Goal: Entertainment & Leisure: Consume media (video, audio)

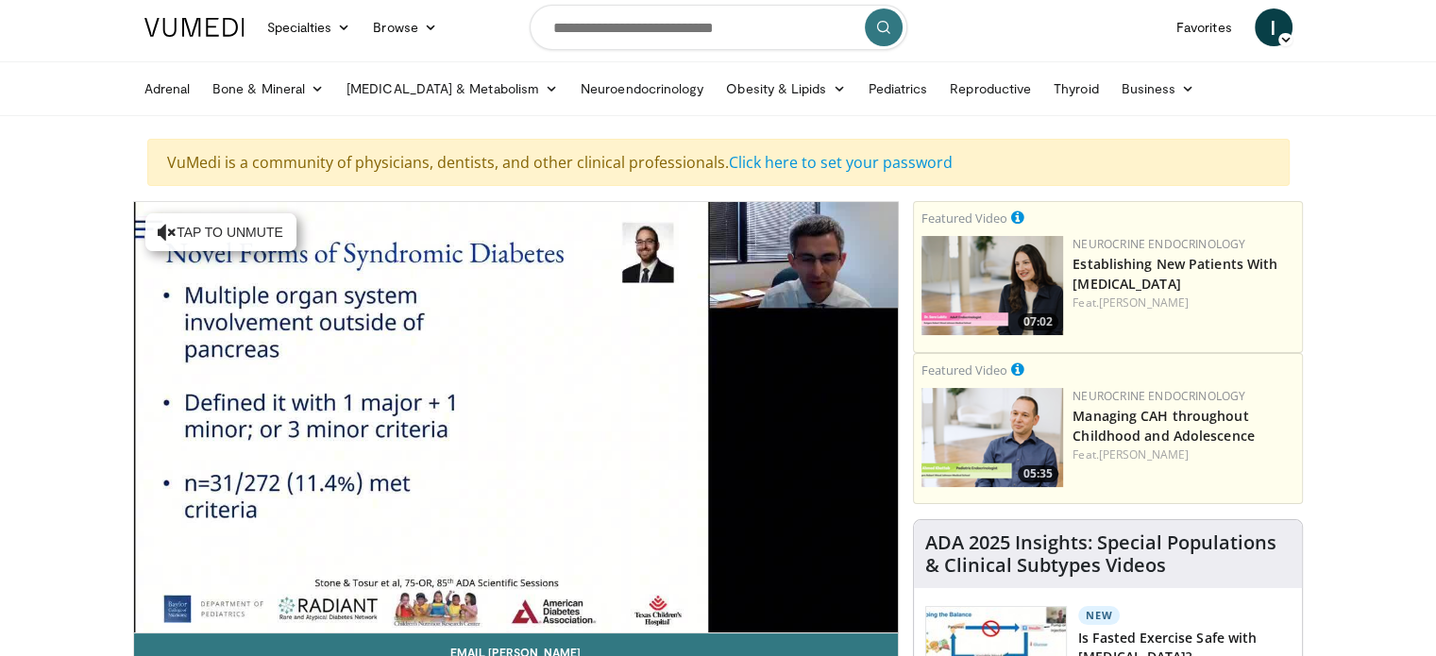
scroll to position [94, 0]
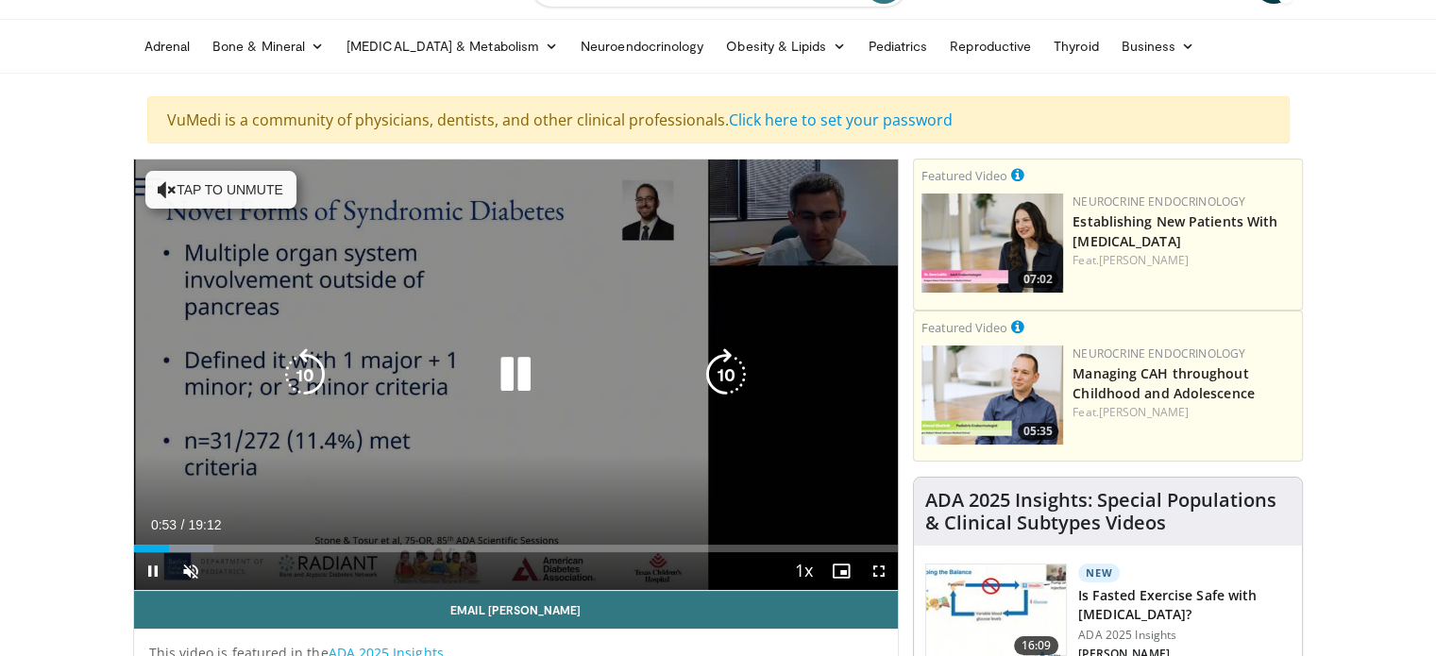
click at [178, 193] on button "Tap to unmute" at bounding box center [220, 190] width 151 height 38
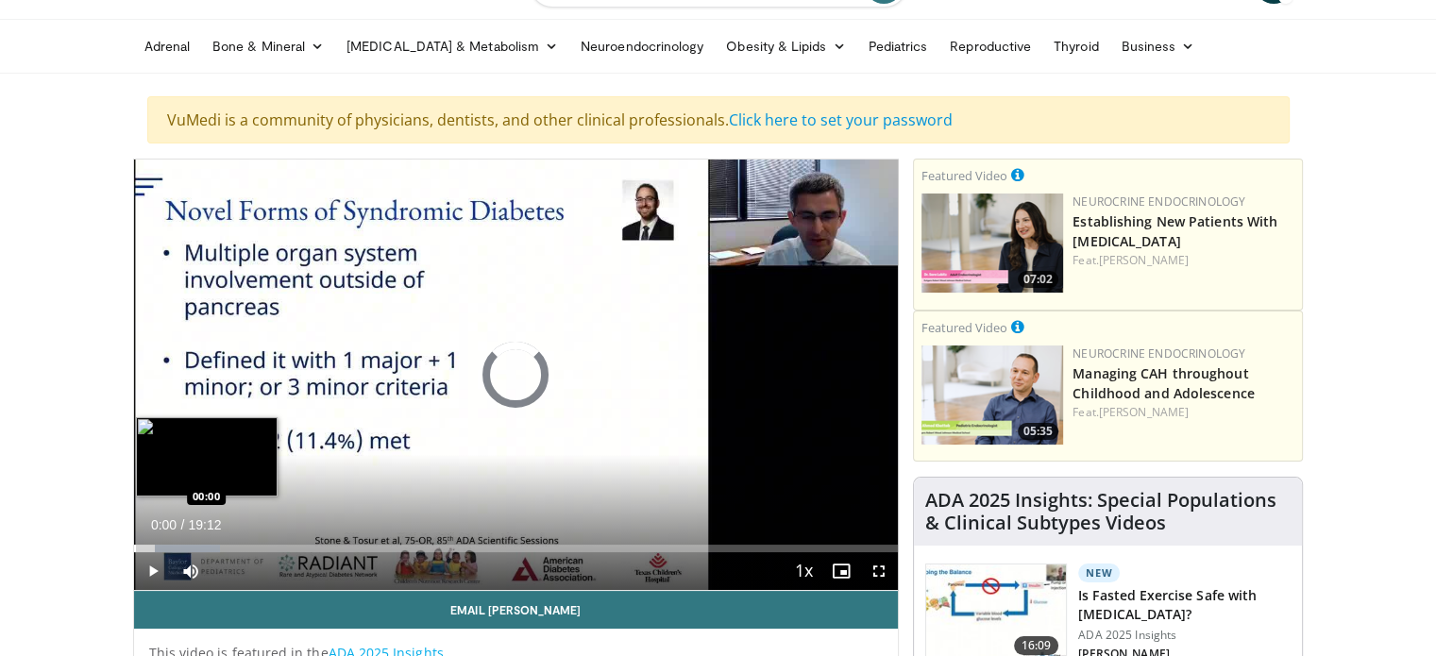
click at [134, 549] on div "Progress Bar" at bounding box center [135, 549] width 2 height 8
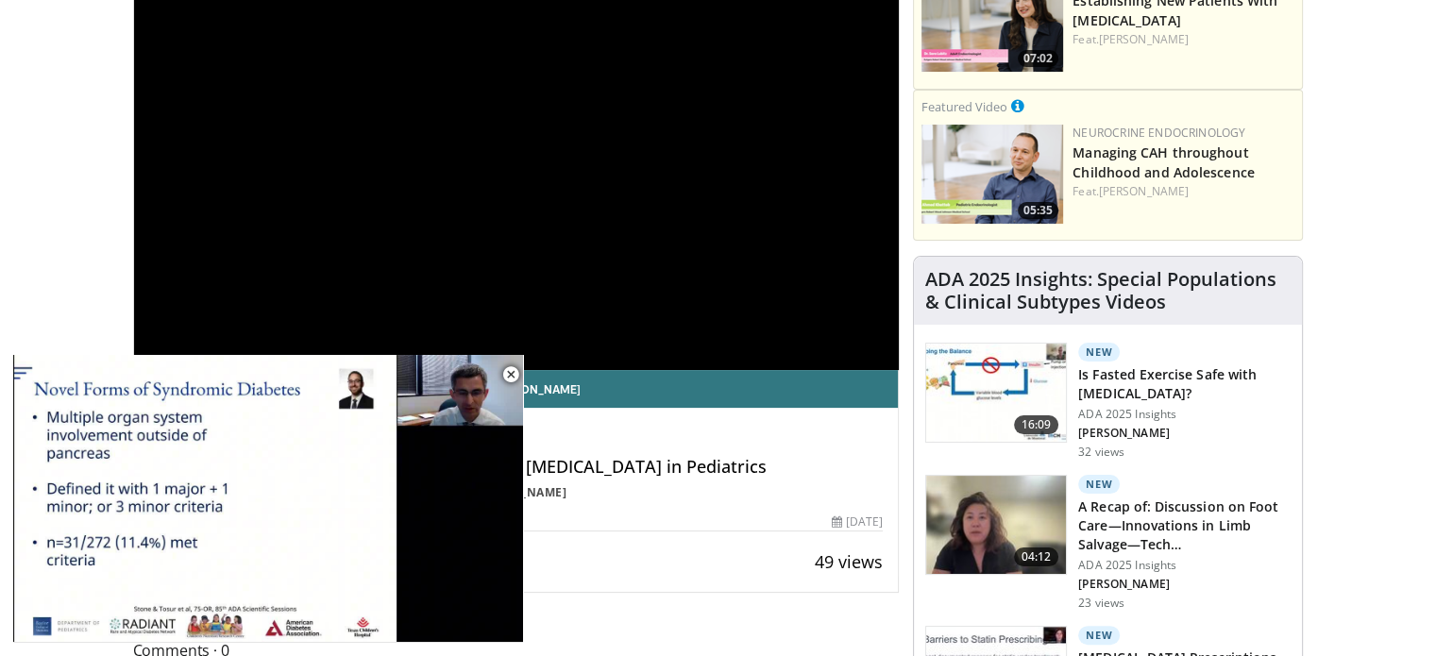
scroll to position [283, 0]
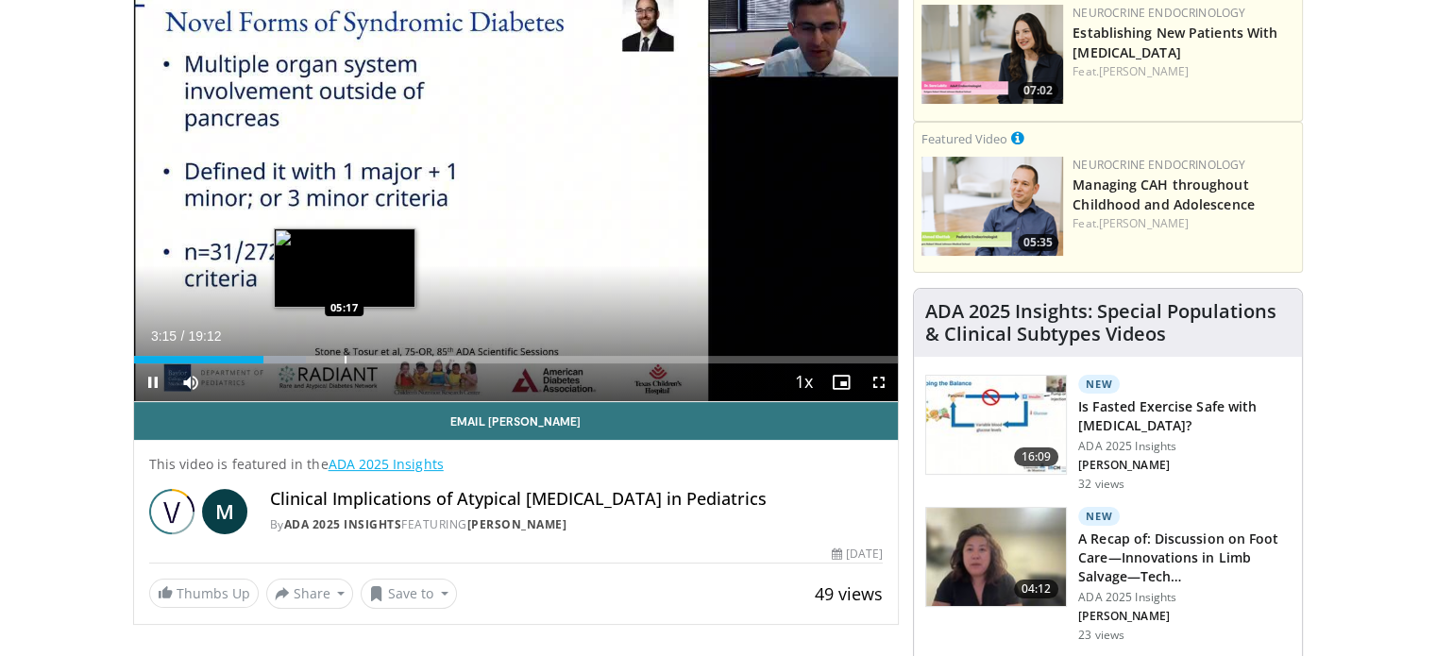
click at [345, 362] on div "Progress Bar" at bounding box center [346, 360] width 2 height 8
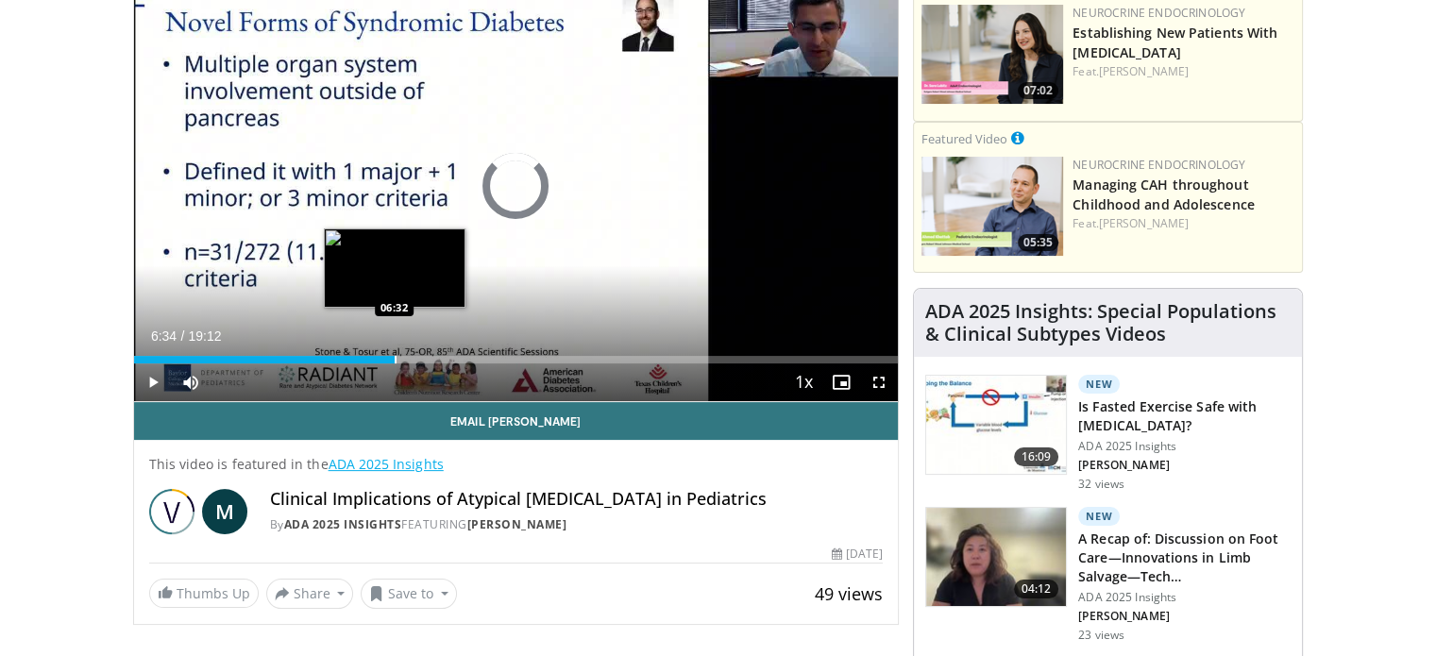
click at [395, 353] on div "Loaded : 33.78% 06:34 06:32" at bounding box center [516, 355] width 765 height 18
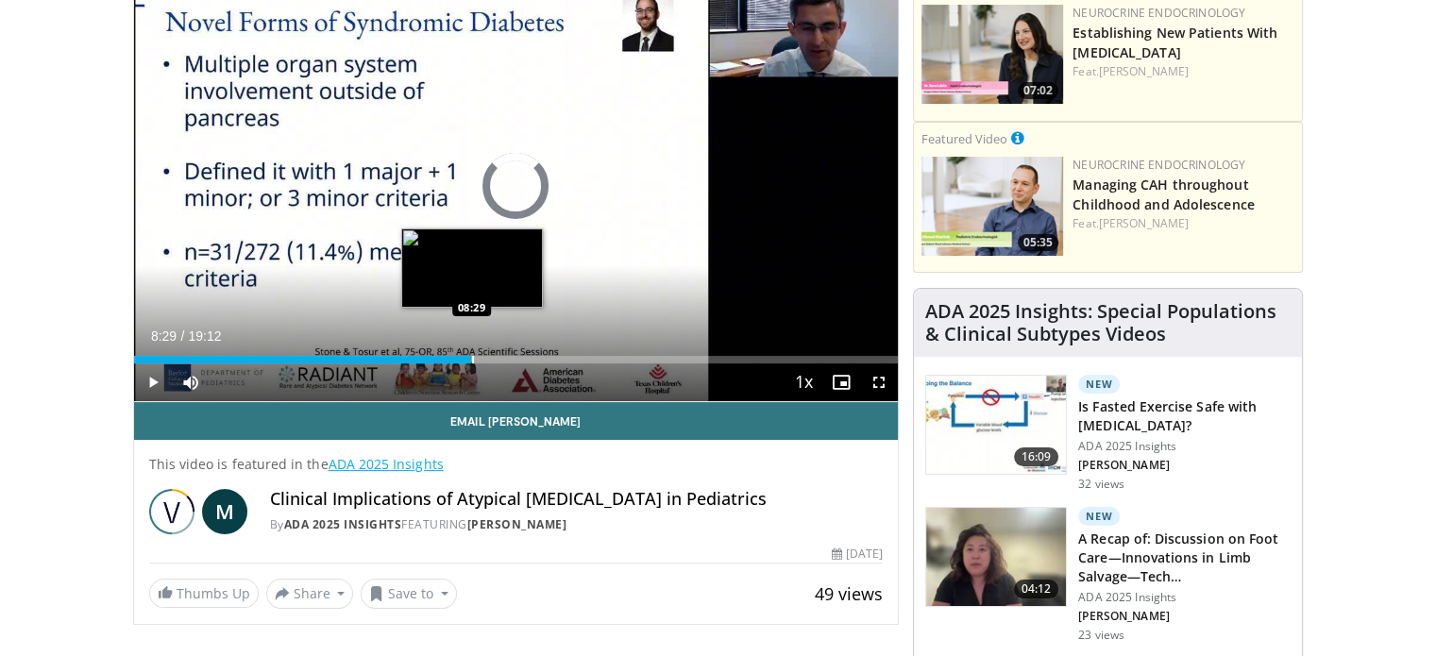
click at [472, 356] on div "Progress Bar" at bounding box center [473, 360] width 2 height 8
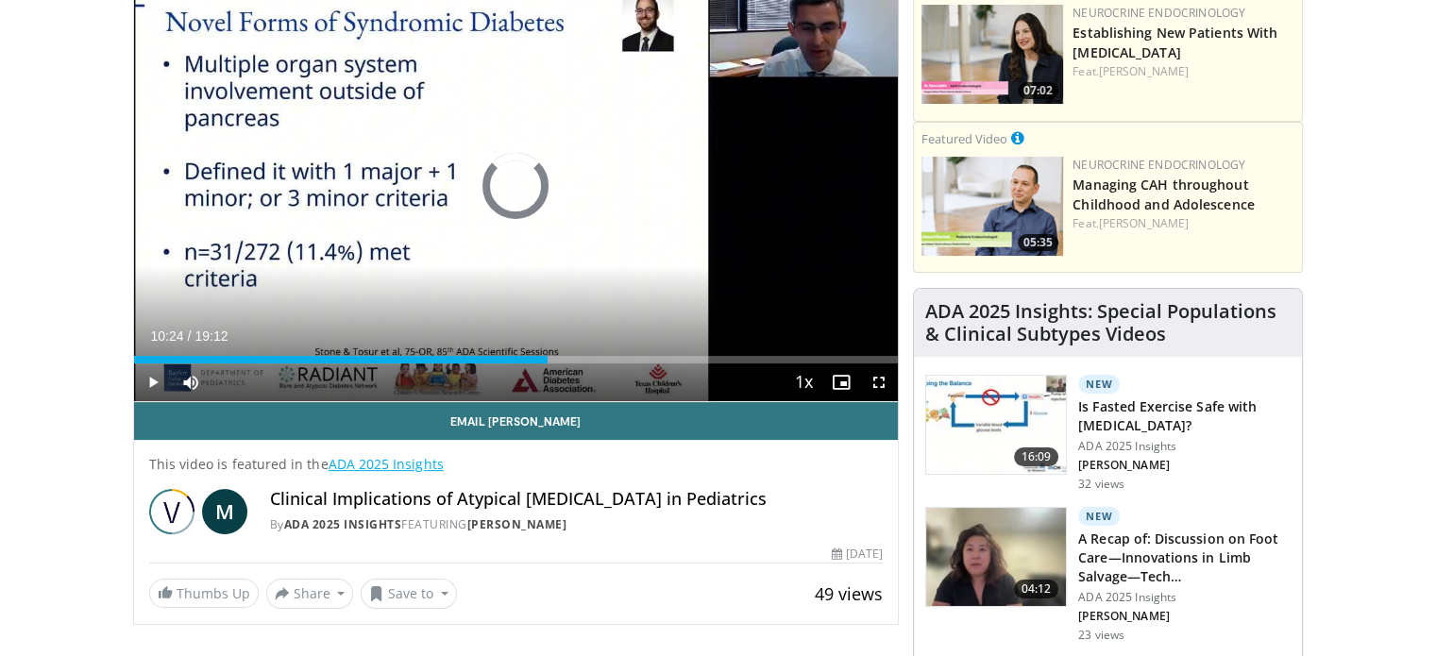
click at [549, 356] on div "Progress Bar" at bounding box center [550, 360] width 2 height 8
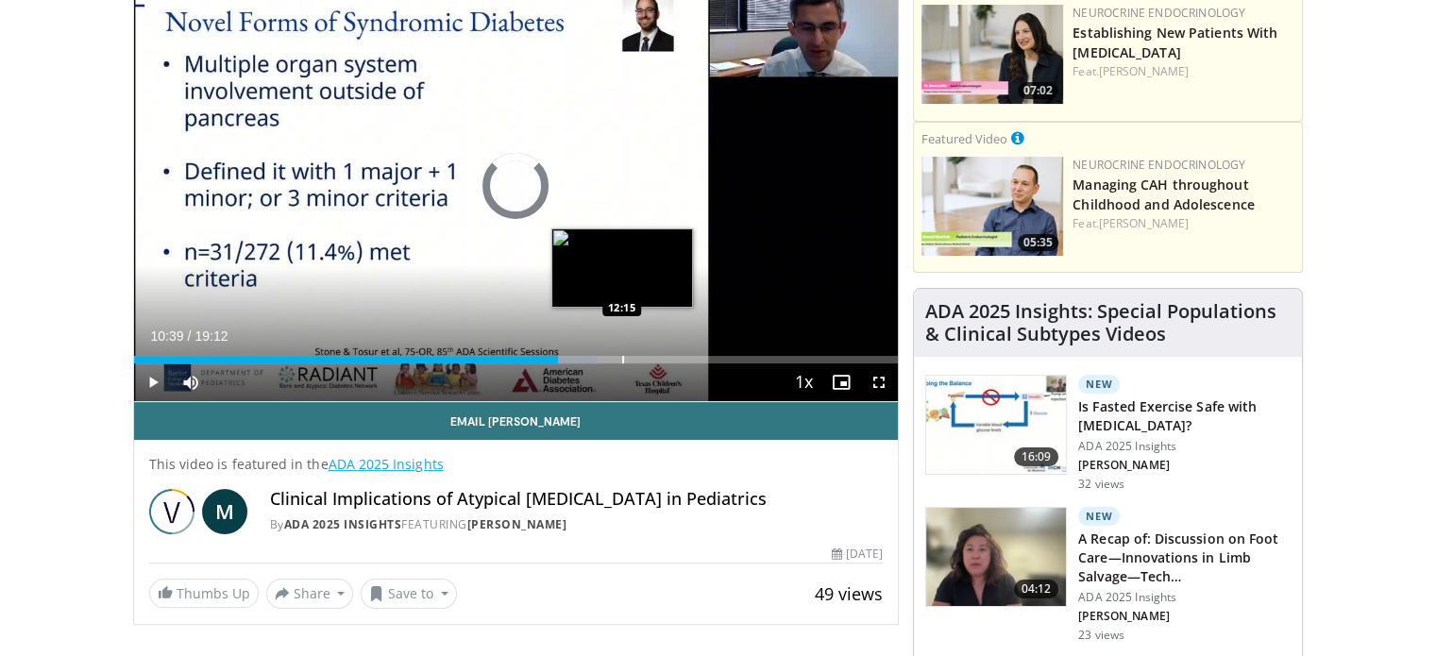
click at [622, 356] on div "Progress Bar" at bounding box center [623, 360] width 2 height 8
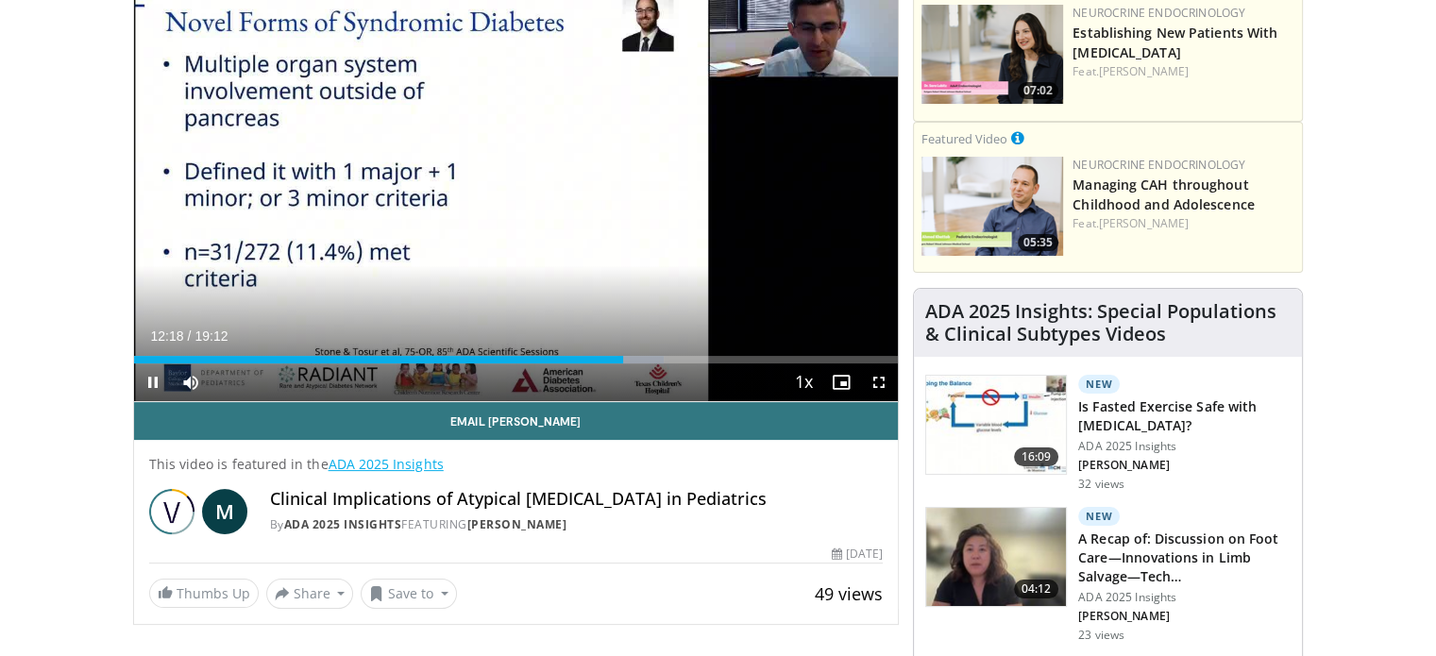
click at [714, 364] on div "Current Time 12:18 / Duration 19:12 Pause Skip Backward Skip Forward Mute Loade…" at bounding box center [516, 383] width 765 height 38
click at [778, 356] on div "Progress Bar" at bounding box center [779, 360] width 2 height 8
click at [842, 359] on video-js "**********" at bounding box center [516, 187] width 765 height 432
click at [841, 364] on span "Video Player" at bounding box center [842, 383] width 38 height 38
click at [834, 360] on div "Progress Bar" at bounding box center [835, 360] width 2 height 8
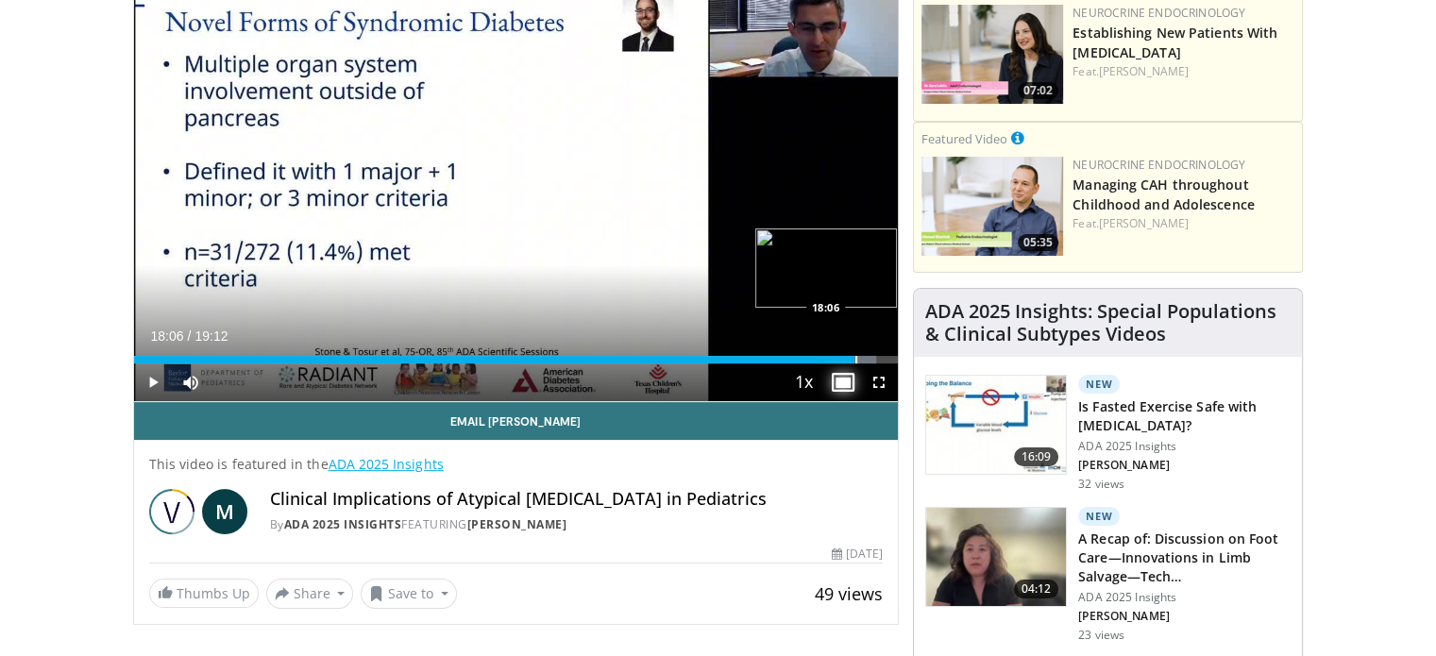
click at [856, 357] on div "Progress Bar" at bounding box center [857, 360] width 2 height 8
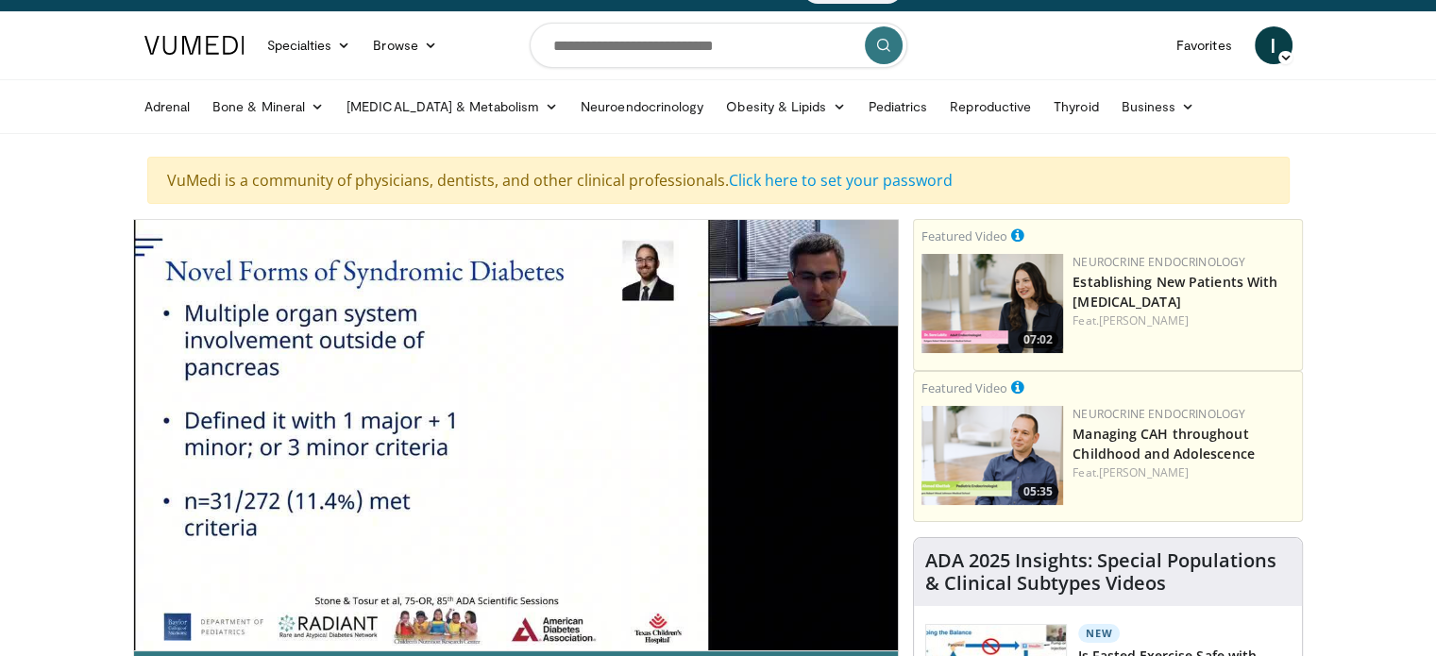
scroll to position [94, 0]
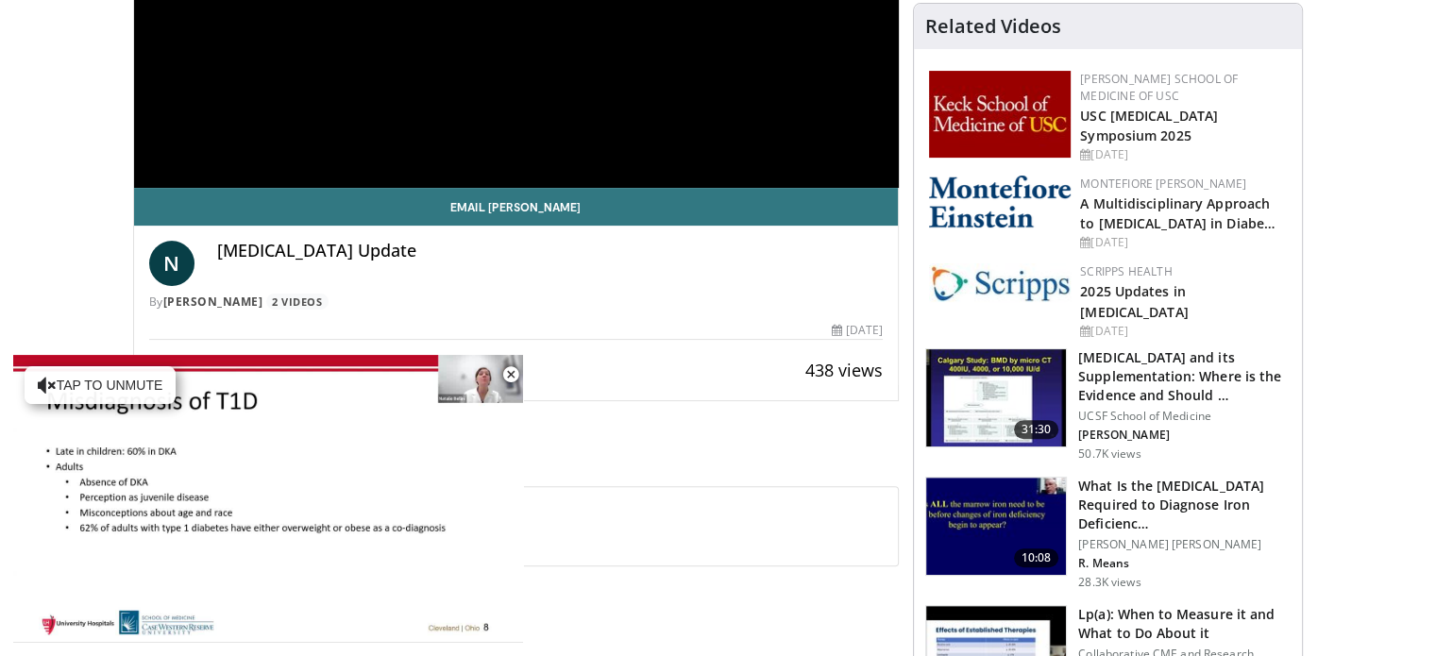
scroll to position [567, 0]
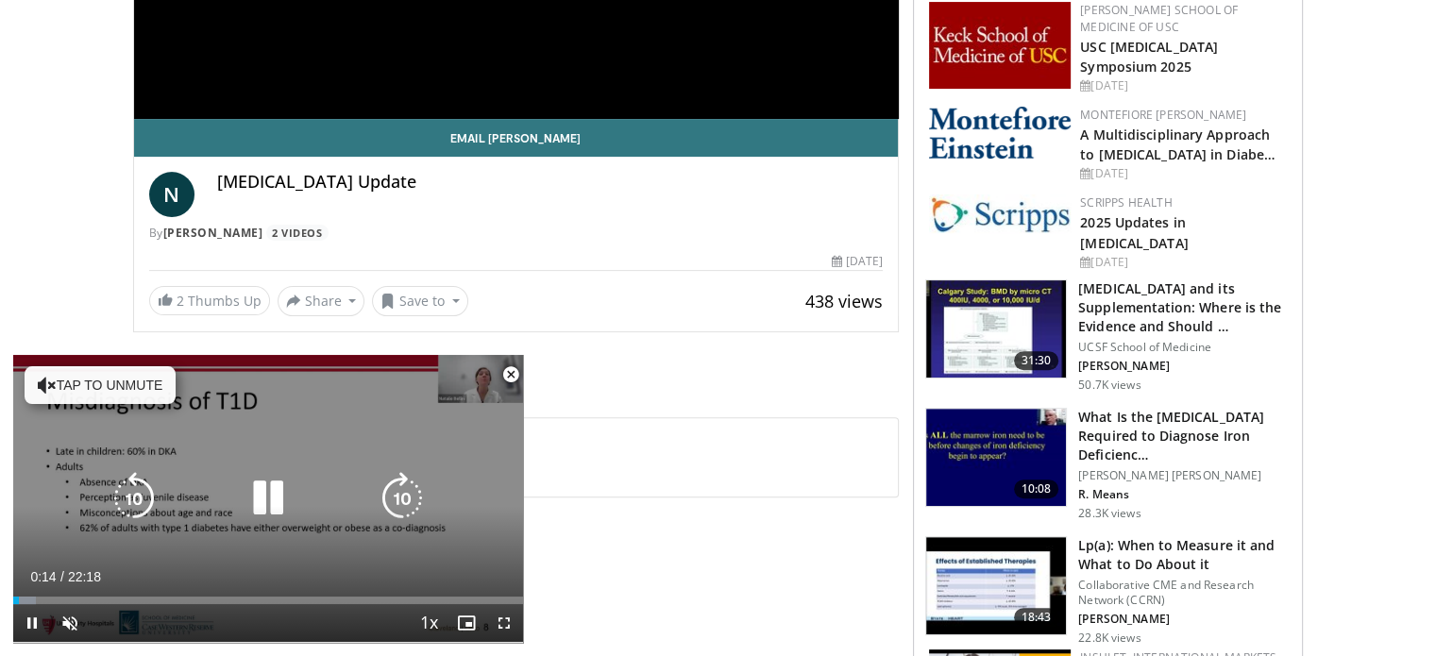
click at [54, 380] on button "Tap to unmute" at bounding box center [100, 385] width 151 height 38
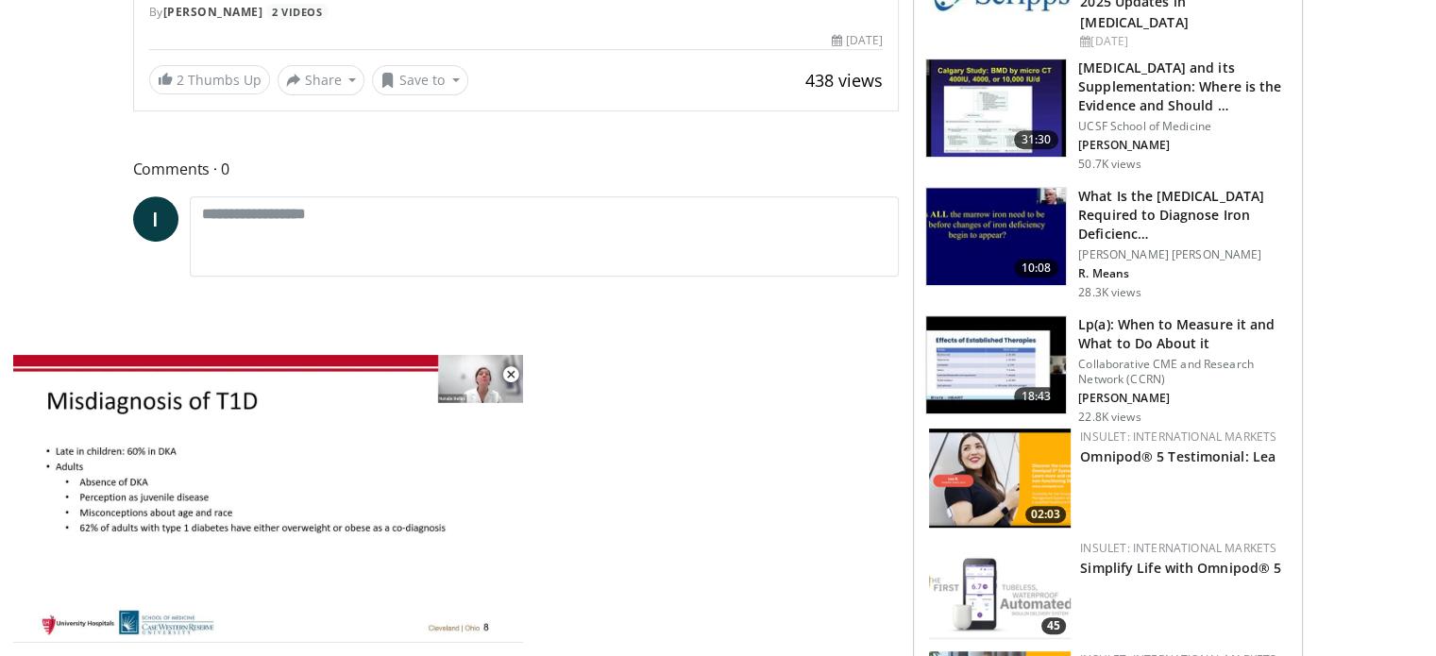
scroll to position [755, 0]
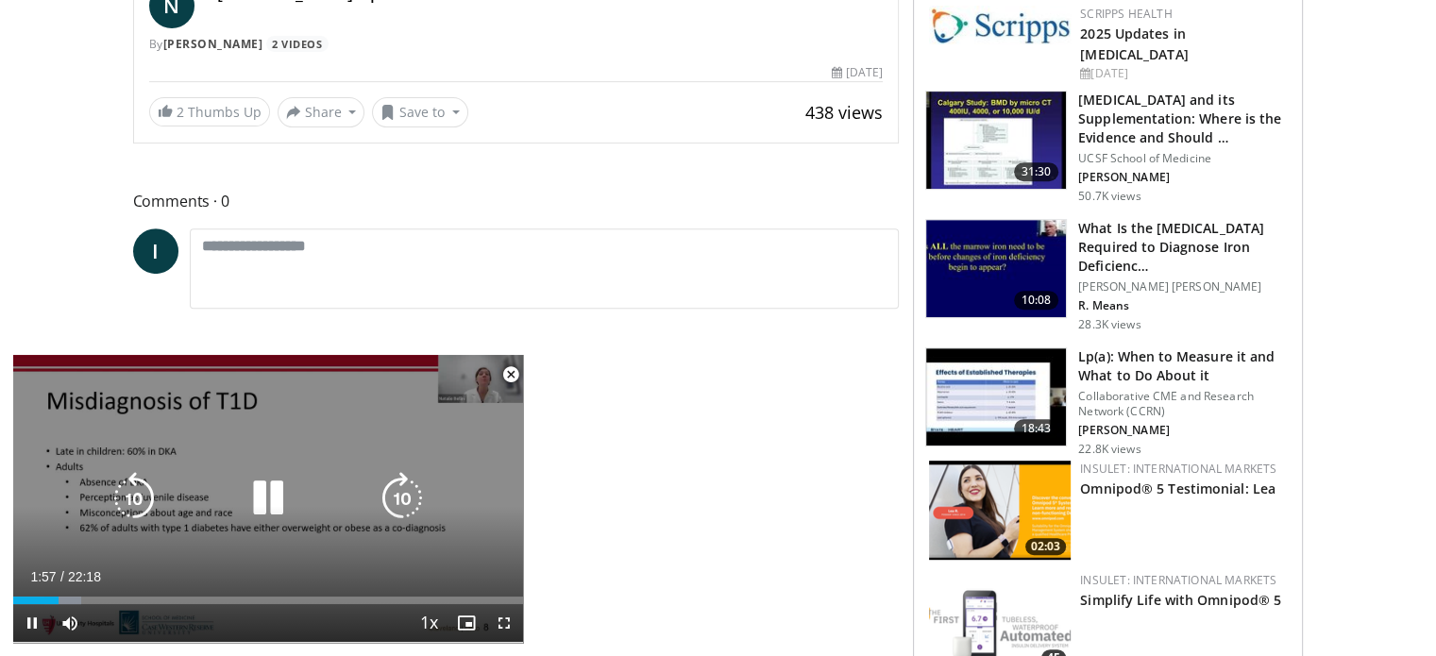
drag, startPoint x: 223, startPoint y: 387, endPoint x: 233, endPoint y: 396, distance: 13.4
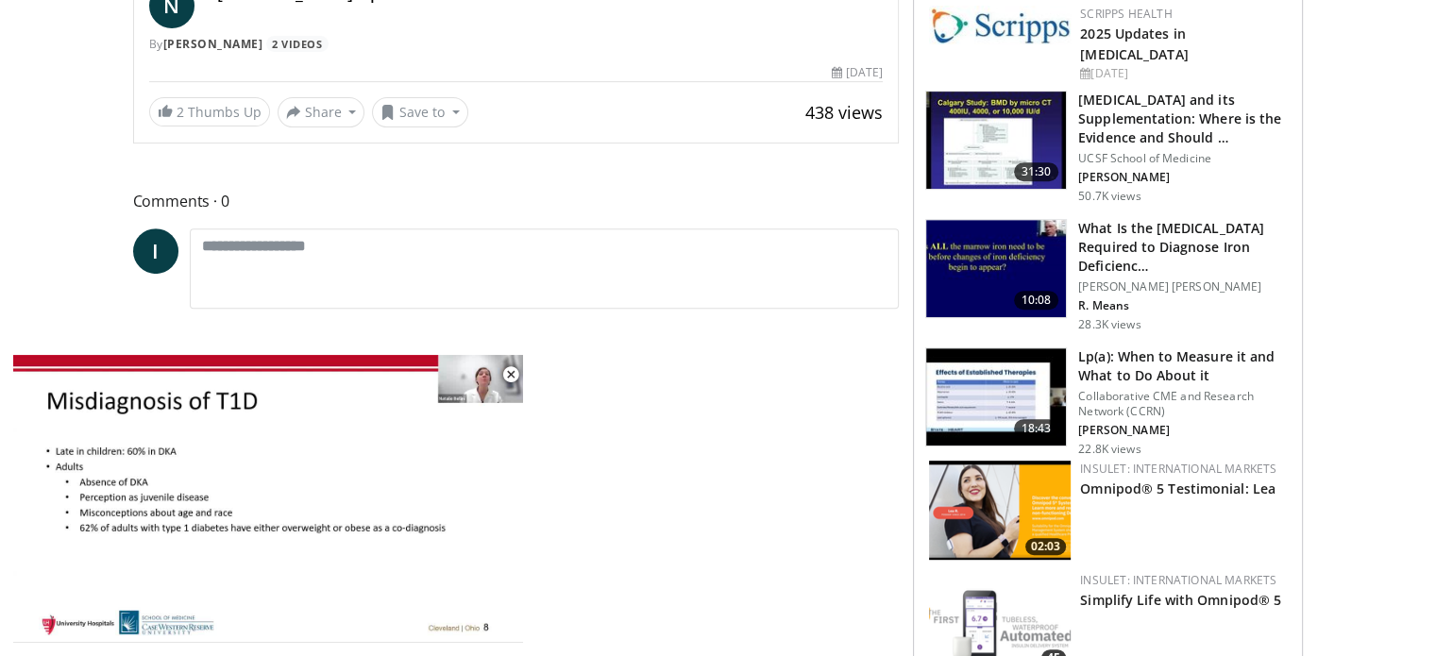
drag, startPoint x: 233, startPoint y: 396, endPoint x: 680, endPoint y: 352, distance: 448.8
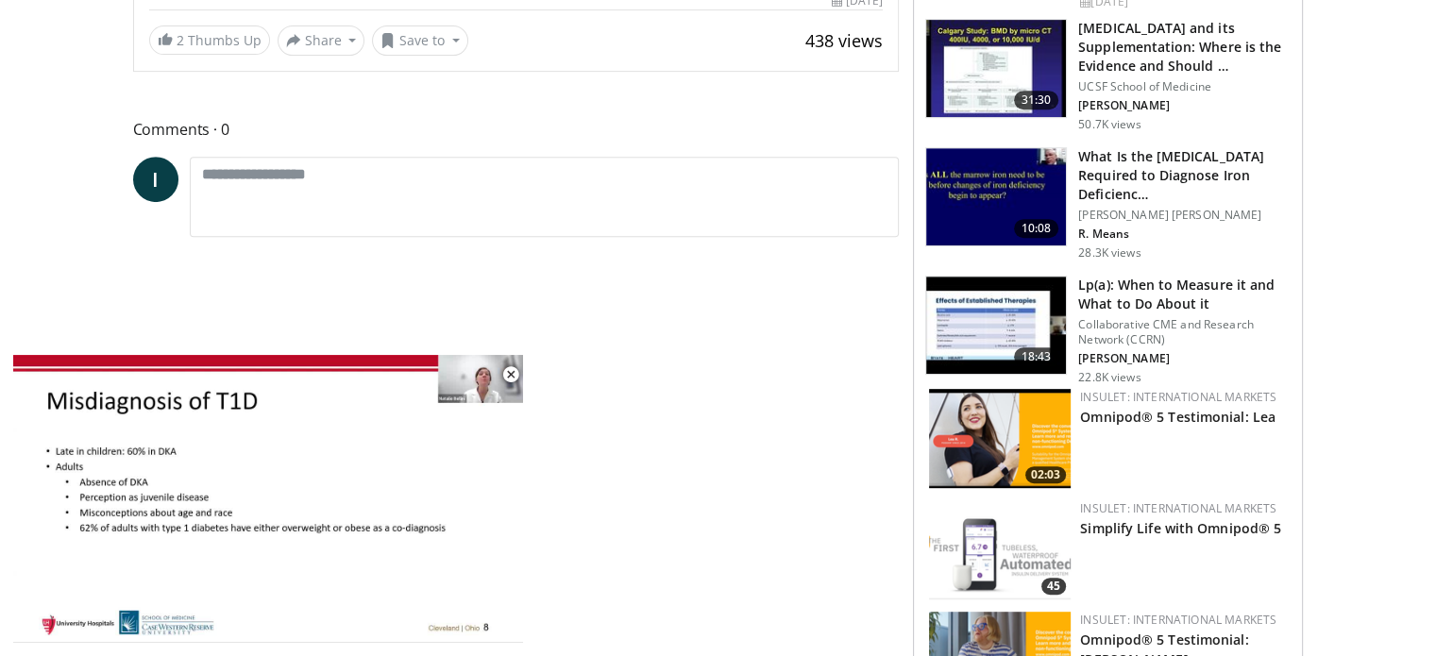
scroll to position [850, 0]
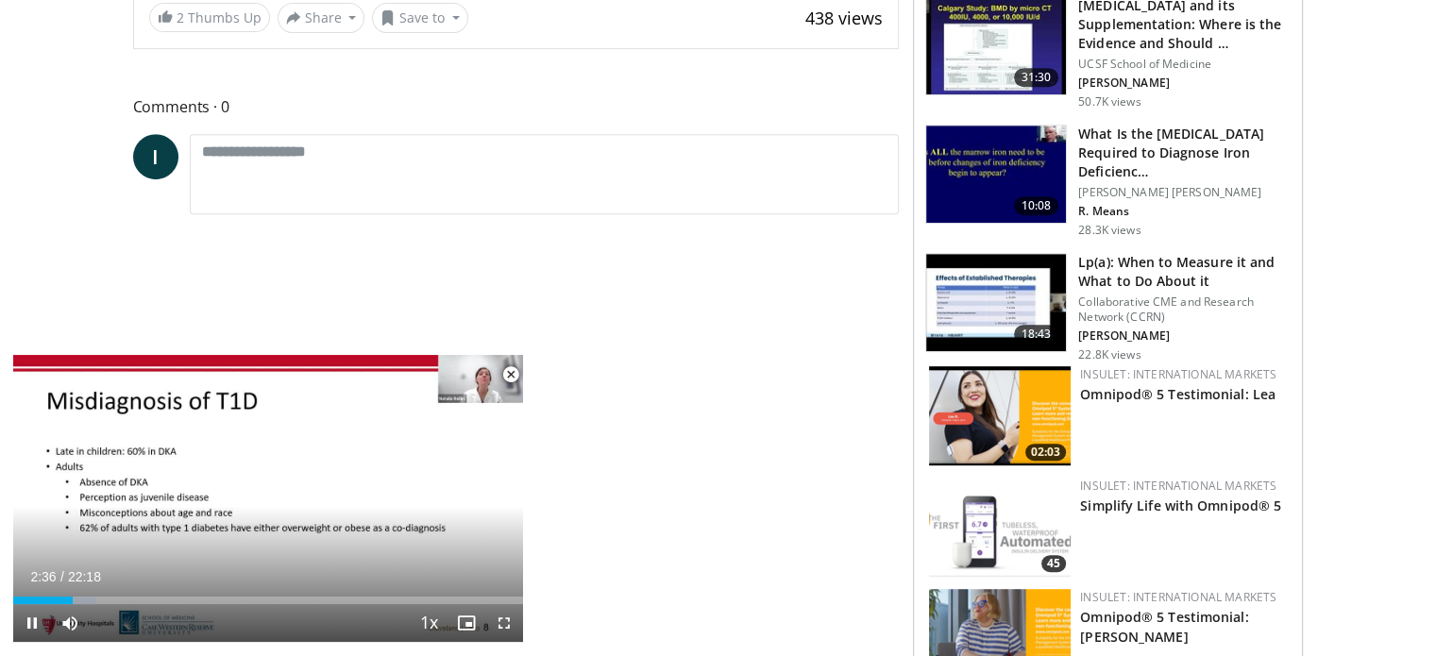
click at [506, 368] on span "Video Player" at bounding box center [511, 375] width 38 height 38
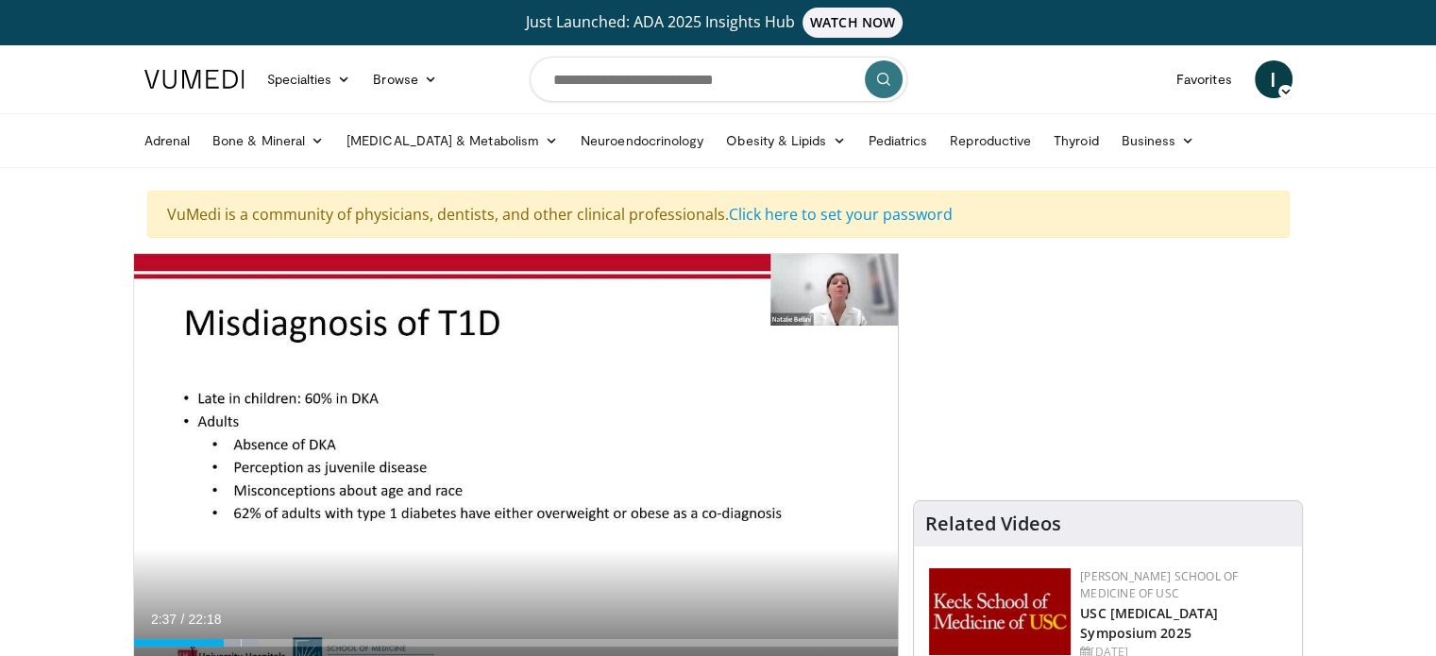
scroll to position [0, 0]
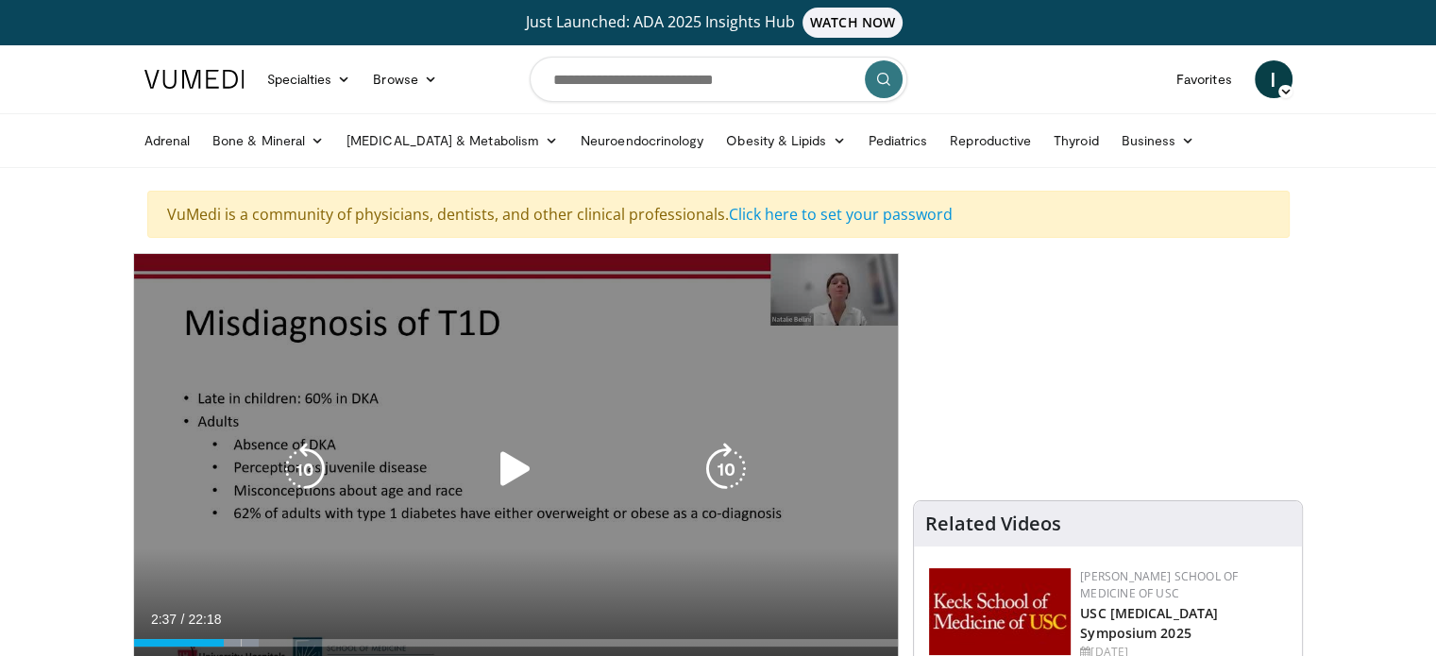
click at [516, 467] on icon "Video Player" at bounding box center [515, 469] width 53 height 53
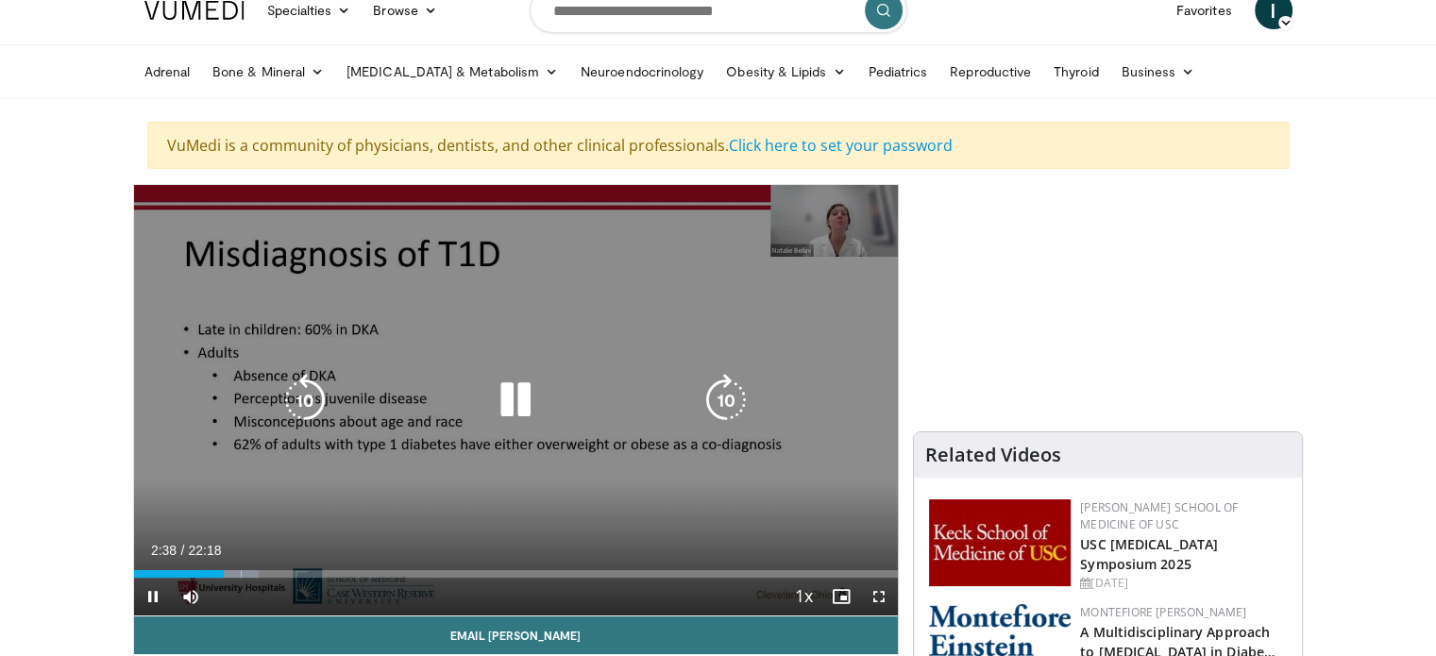
scroll to position [189, 0]
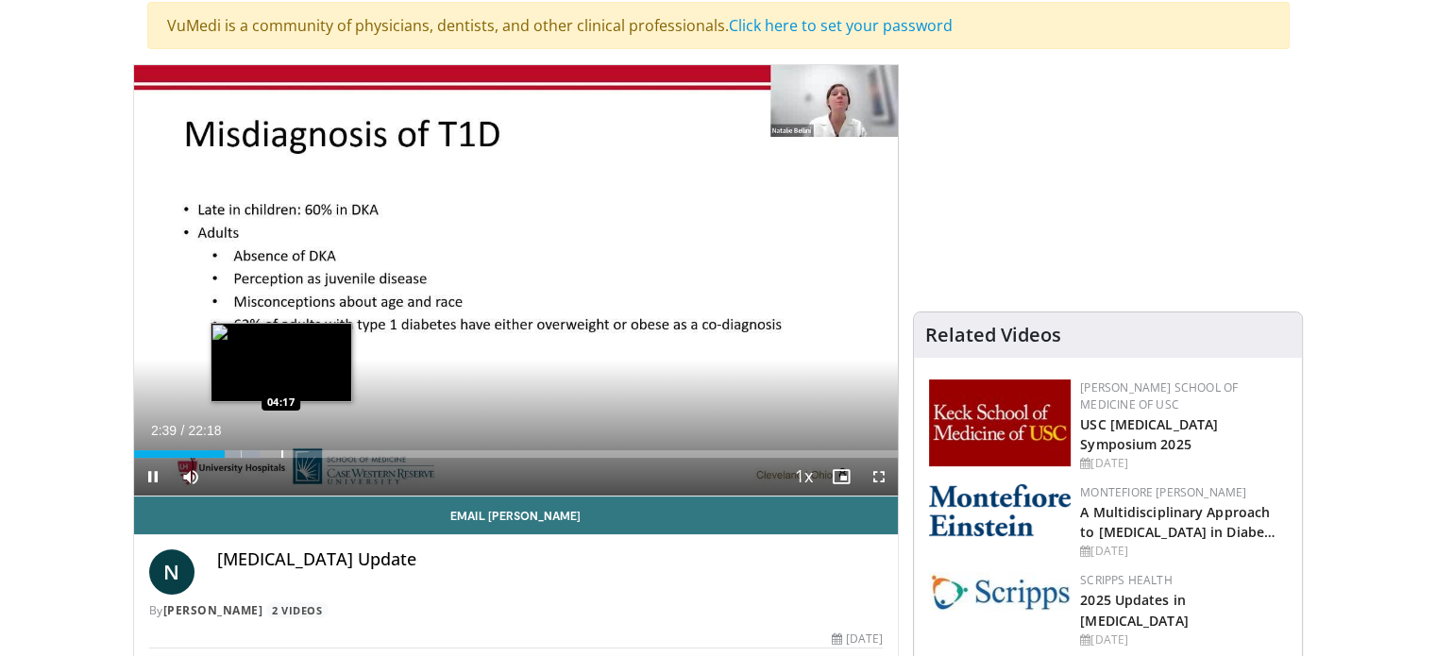
click at [281, 451] on div "Progress Bar" at bounding box center [282, 454] width 2 height 8
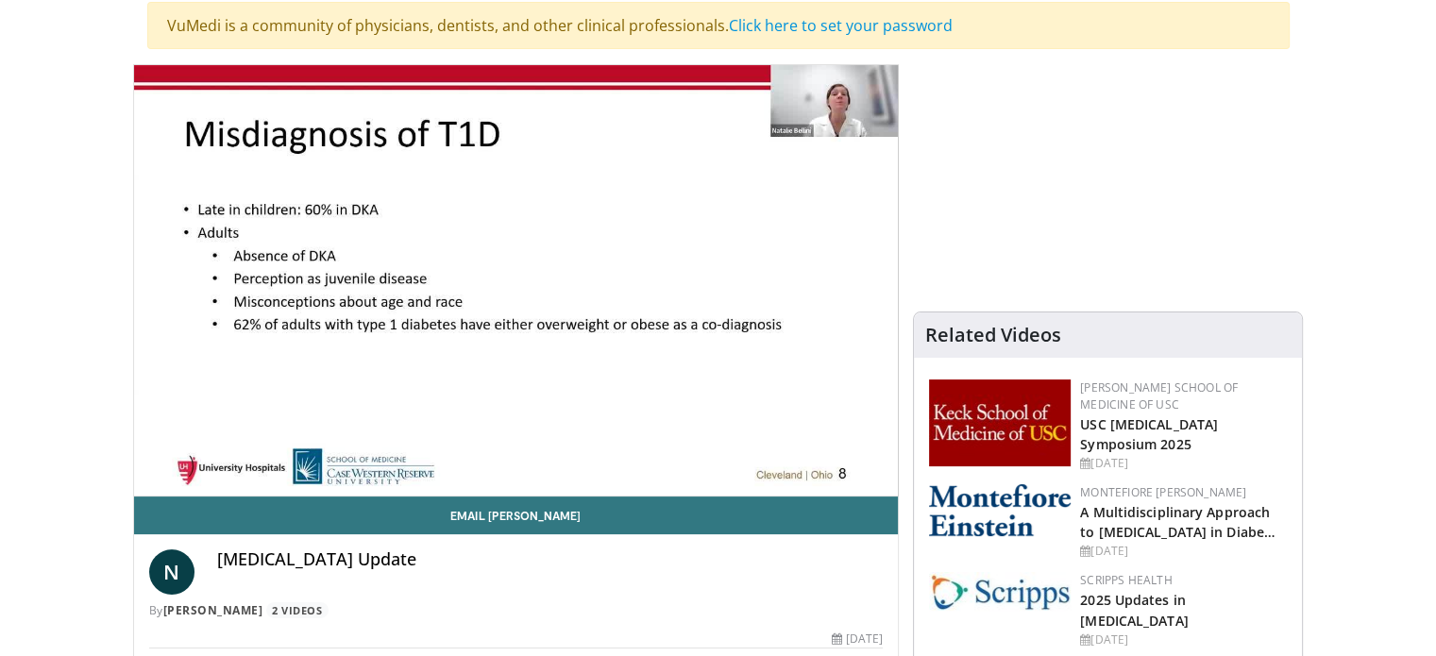
click at [359, 455] on div "10 seconds Tap to unmute" at bounding box center [516, 280] width 765 height 431
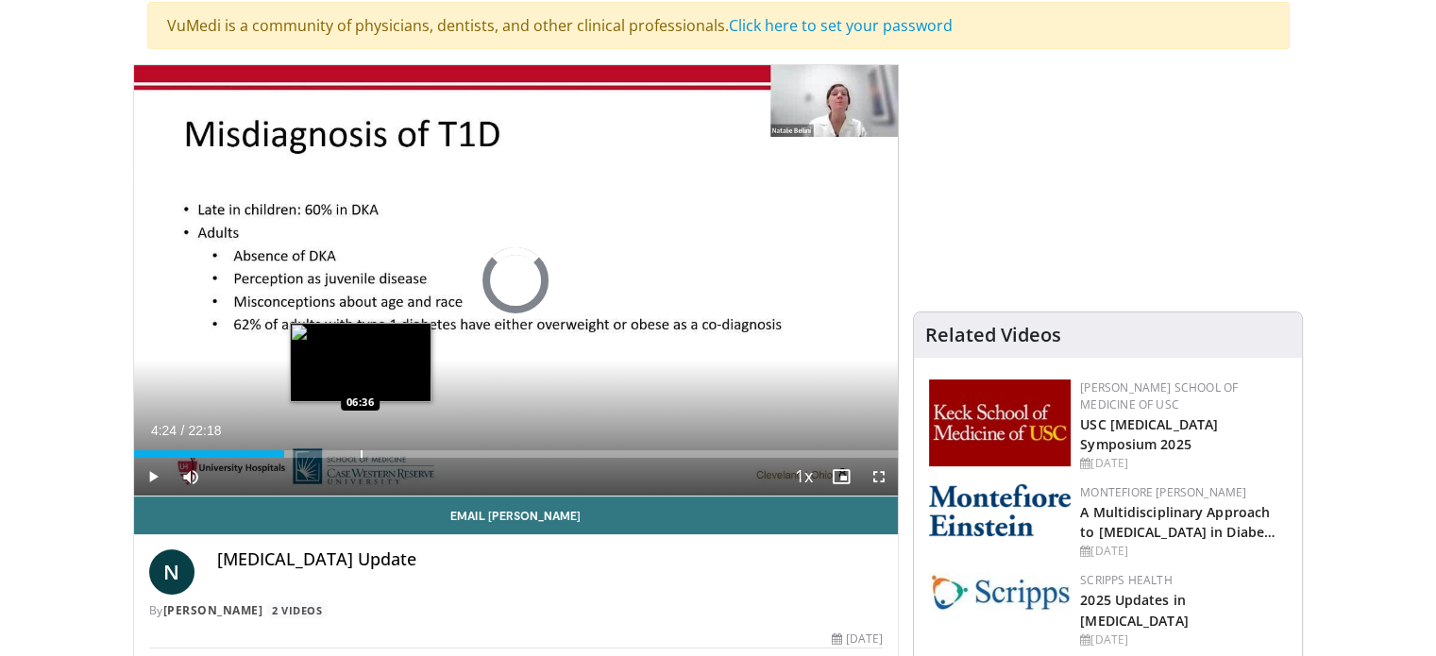
click at [361, 455] on div "Progress Bar" at bounding box center [362, 454] width 2 height 8
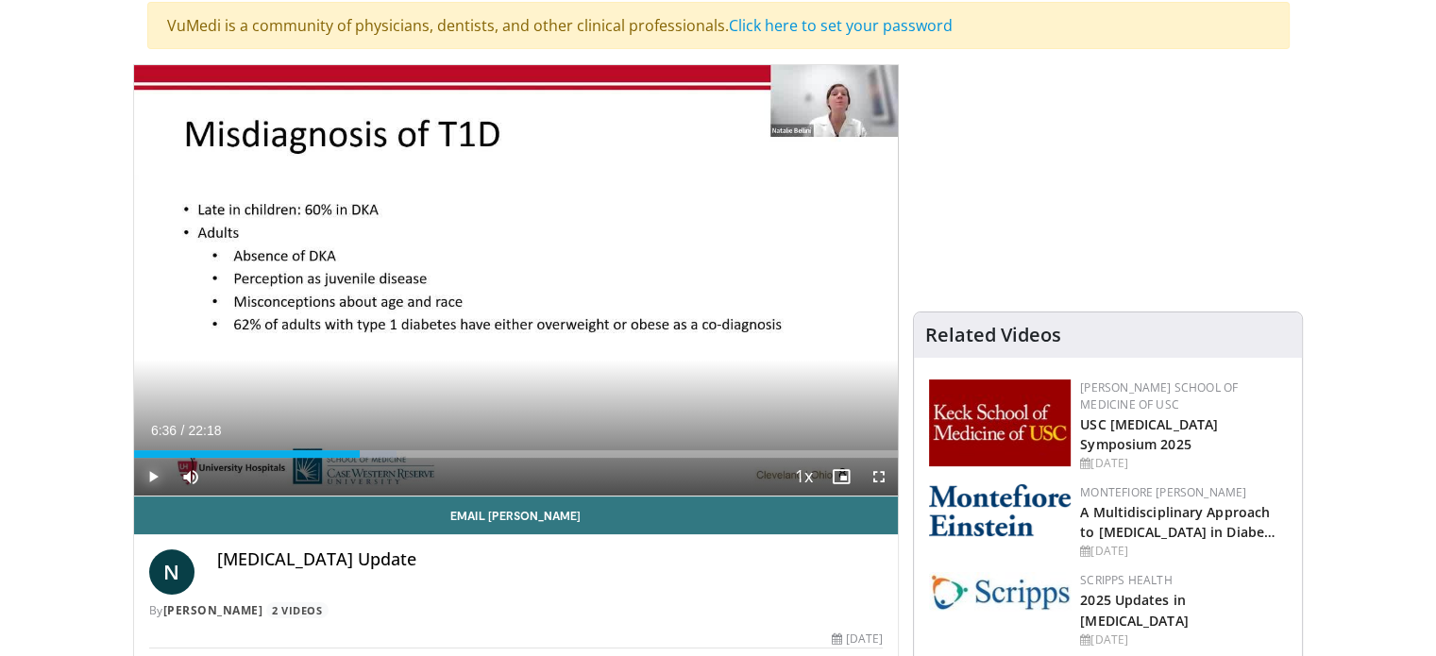
click at [154, 471] on span "Video Player" at bounding box center [153, 477] width 38 height 38
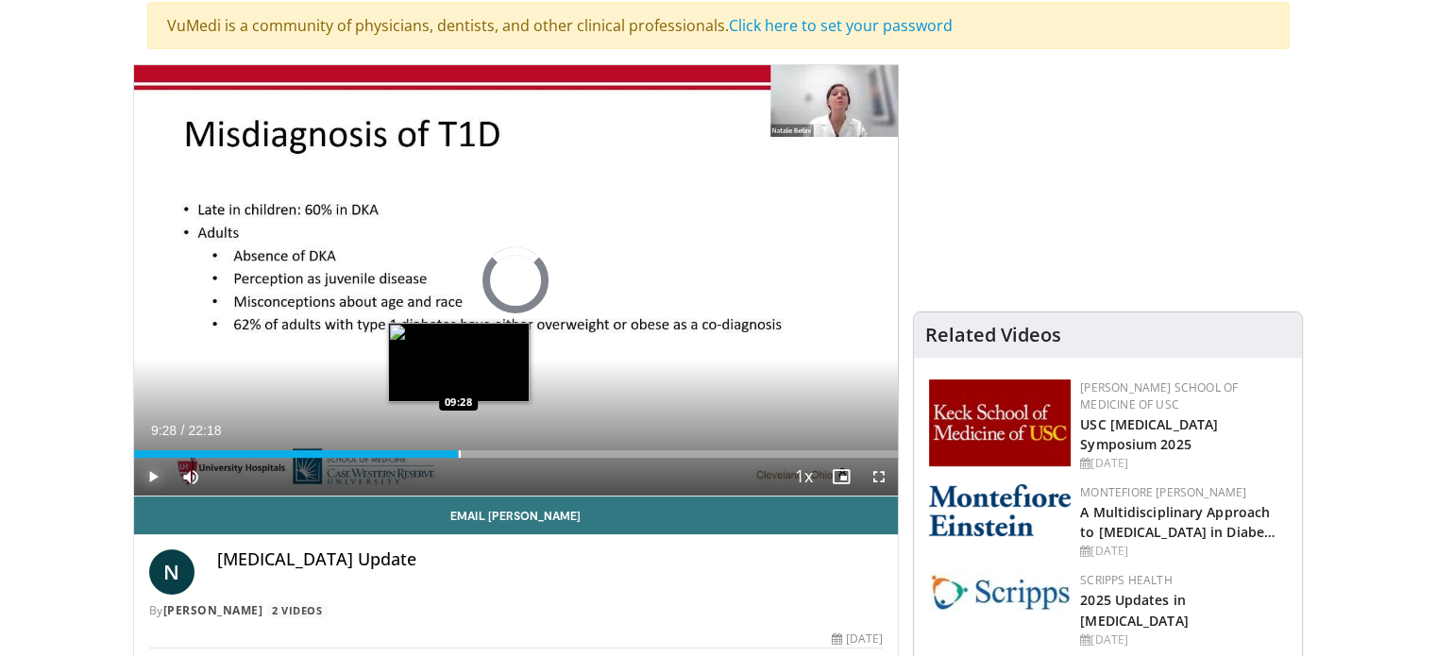
click at [459, 456] on div "Progress Bar" at bounding box center [460, 454] width 2 height 8
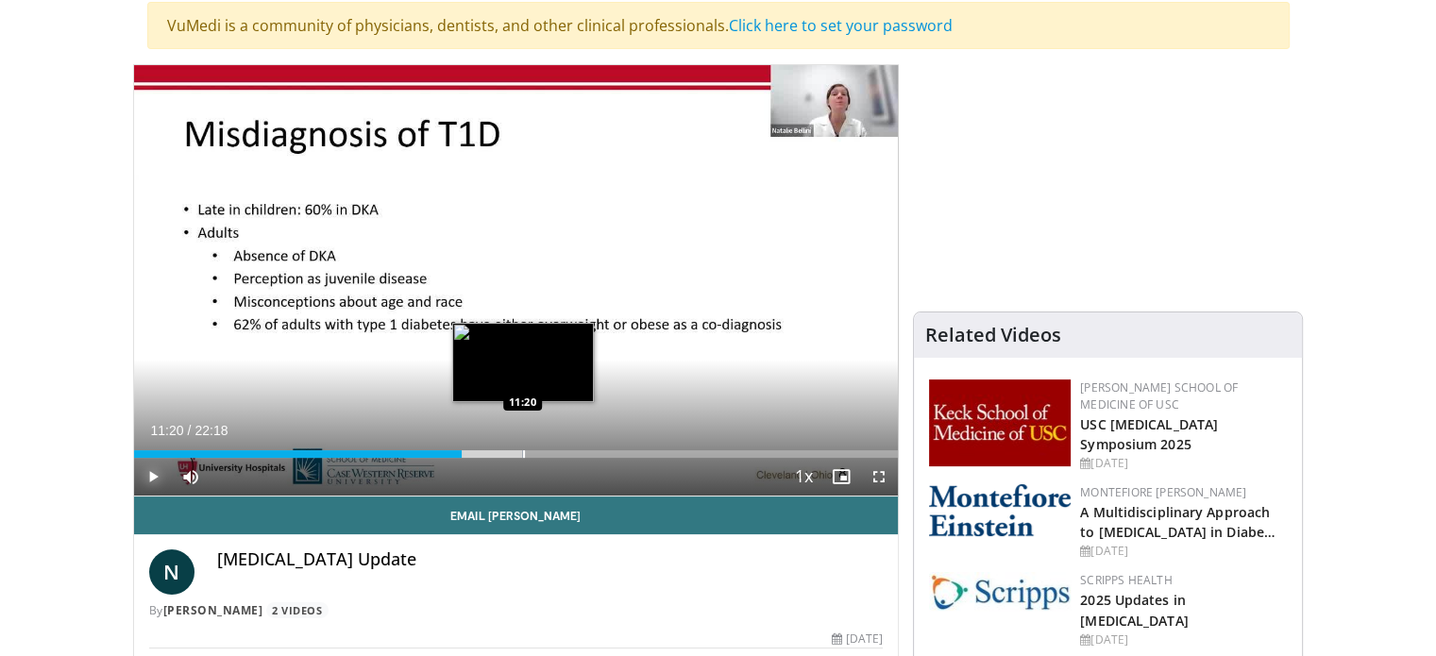
click at [523, 452] on div "Progress Bar" at bounding box center [524, 454] width 2 height 8
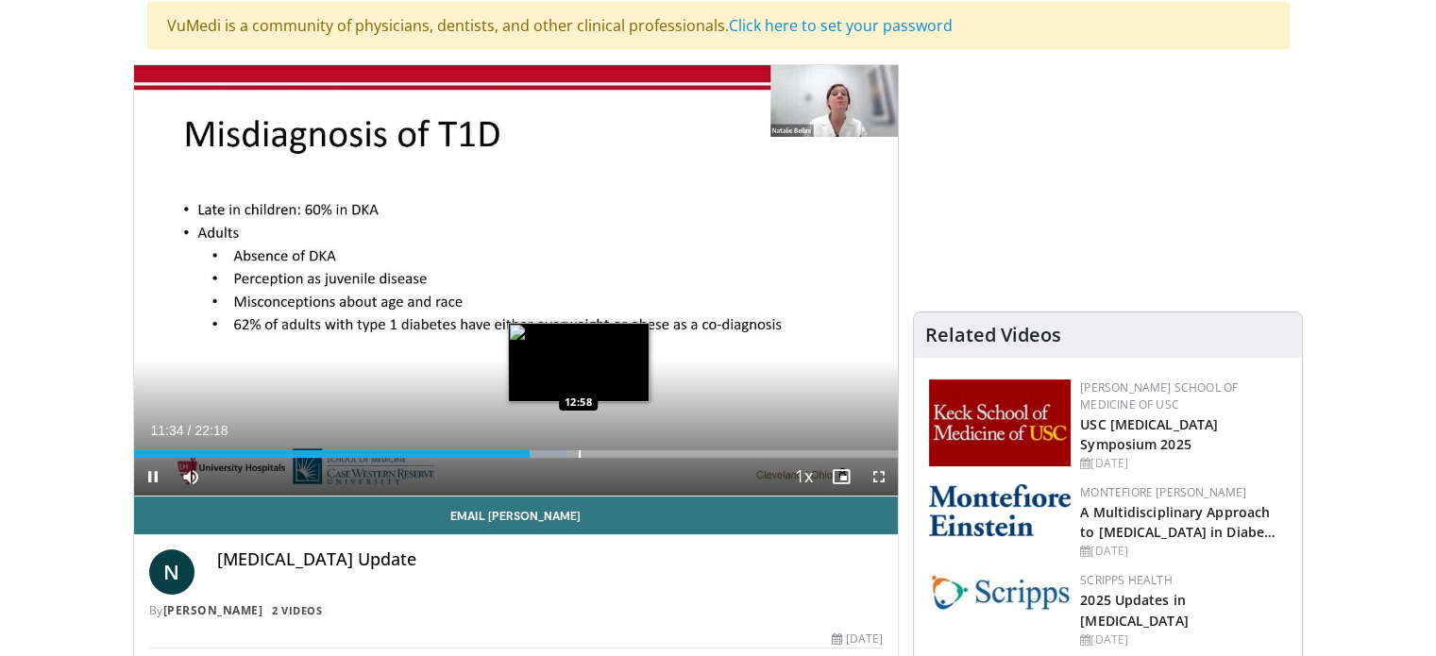
click at [578, 452] on video-js "**********" at bounding box center [516, 281] width 765 height 432
click at [559, 452] on div "Progress Bar" at bounding box center [560, 454] width 2 height 8
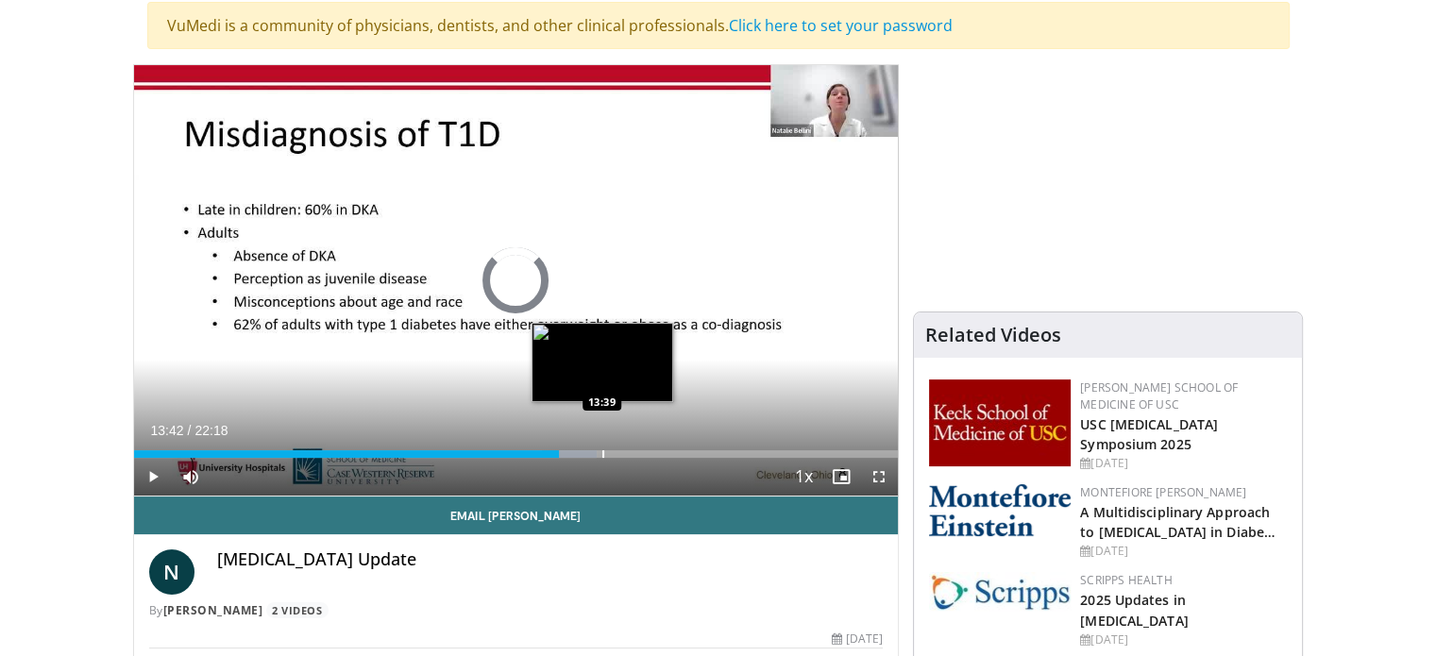
click at [603, 455] on div "Loaded : 60.53% 13:42 13:39" at bounding box center [516, 454] width 765 height 8
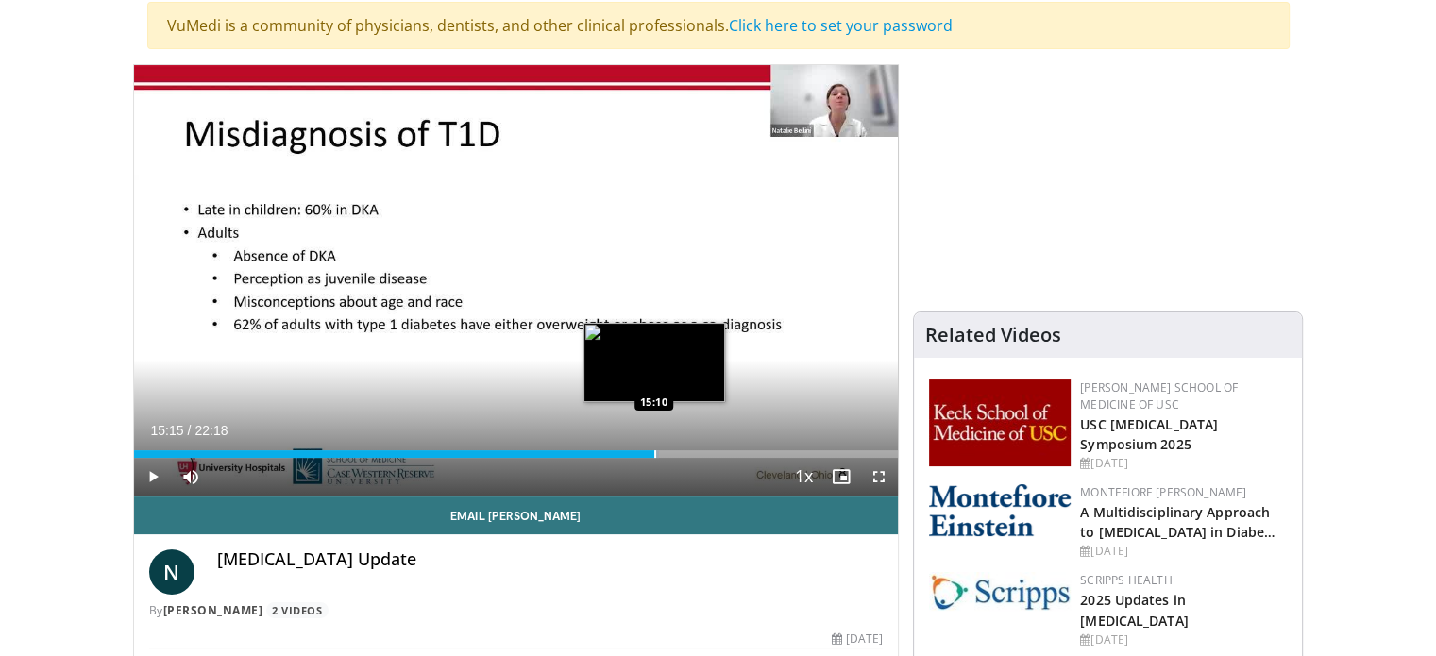
click at [656, 452] on div "Loaded : 68.74% 15:15 15:10" at bounding box center [516, 454] width 765 height 8
click at [687, 452] on div "Progress Bar" at bounding box center [688, 454] width 2 height 8
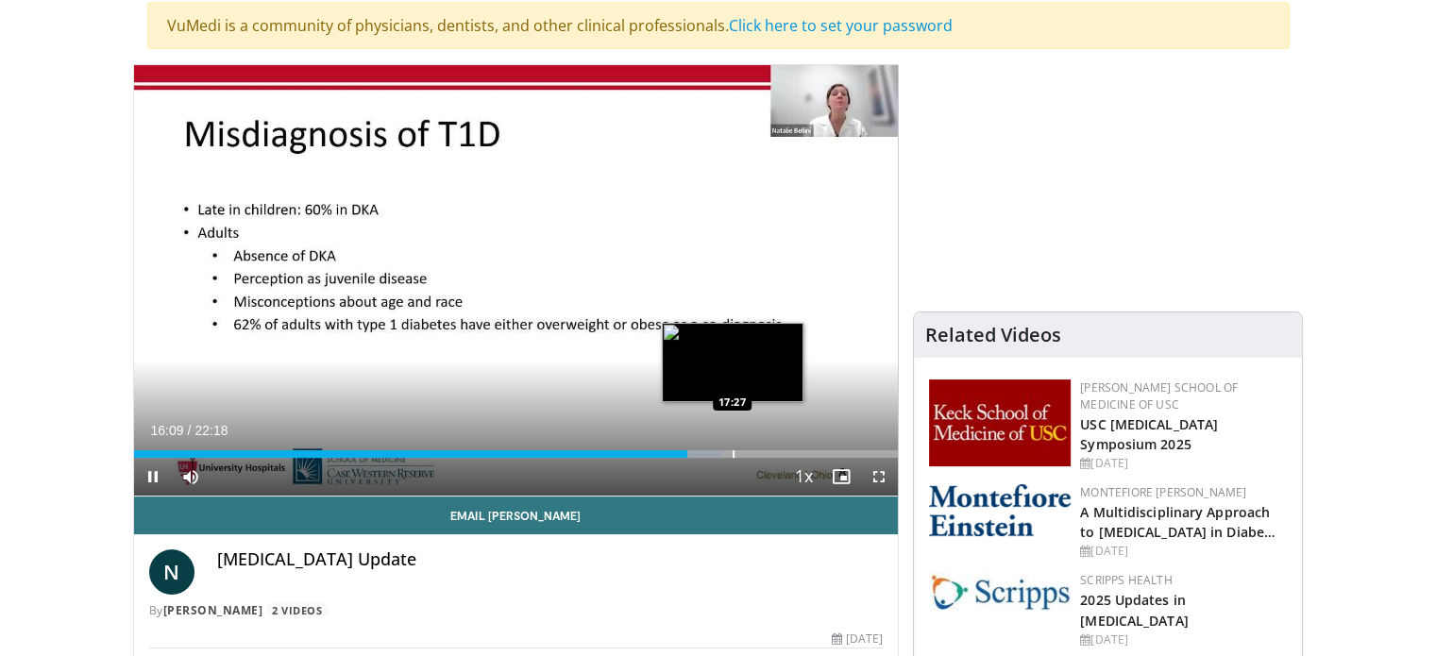
click at [733, 456] on video-js "**********" at bounding box center [516, 281] width 765 height 432
click at [725, 456] on div "Progress Bar" at bounding box center [726, 454] width 2 height 8
click at [758, 450] on div "Progress Bar" at bounding box center [759, 454] width 2 height 8
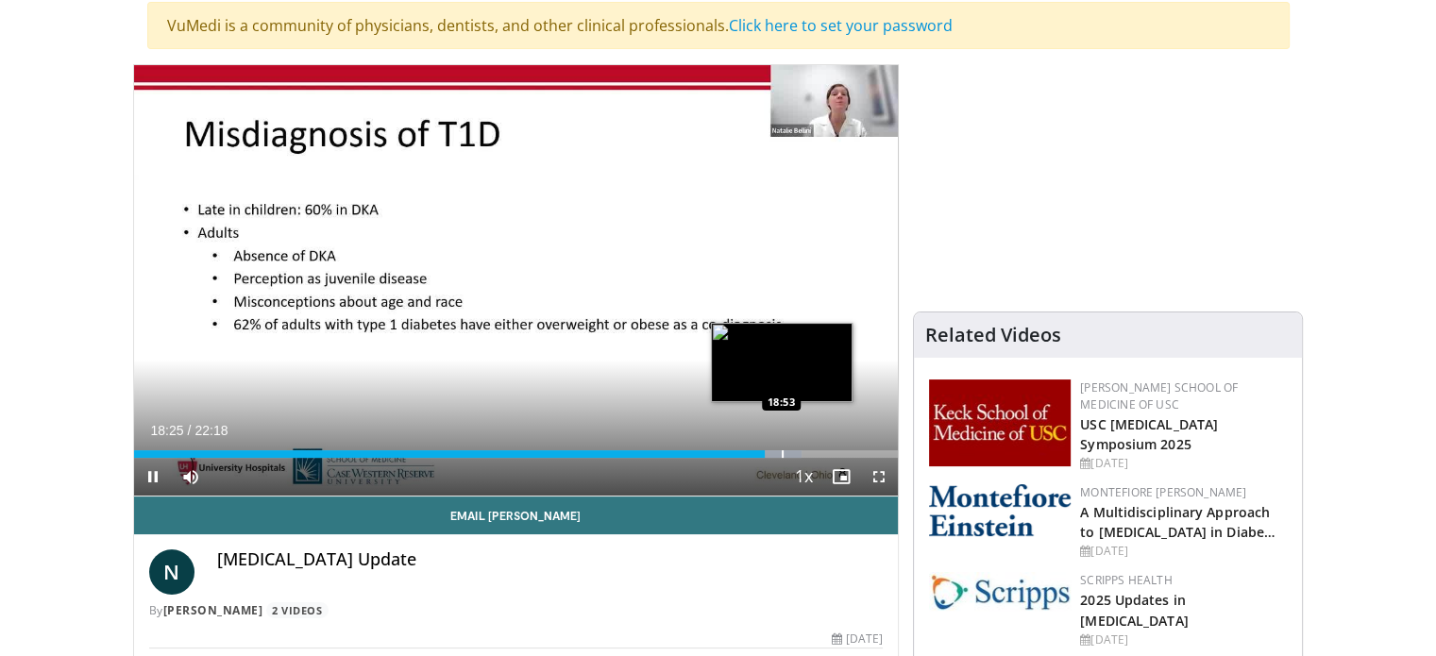
click at [782, 449] on video-js "**********" at bounding box center [516, 281] width 765 height 432
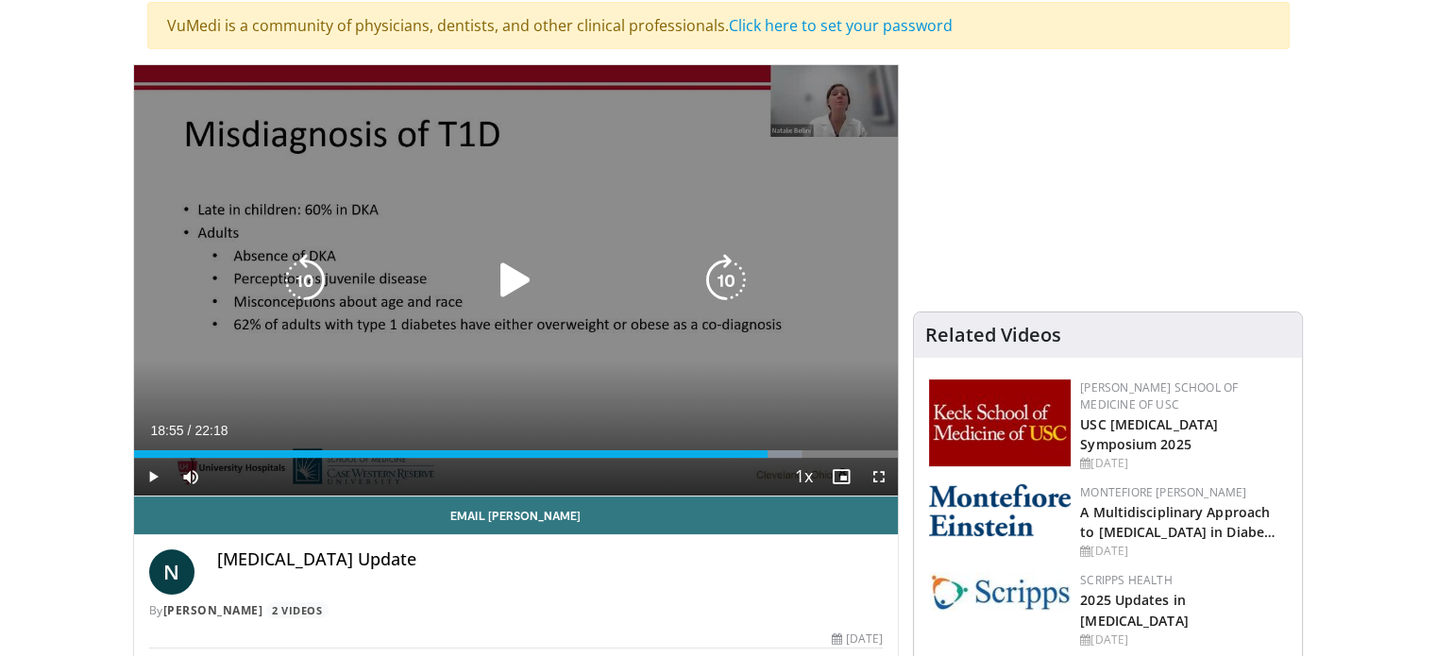
click at [782, 454] on div "Progress Bar" at bounding box center [774, 454] width 56 height 8
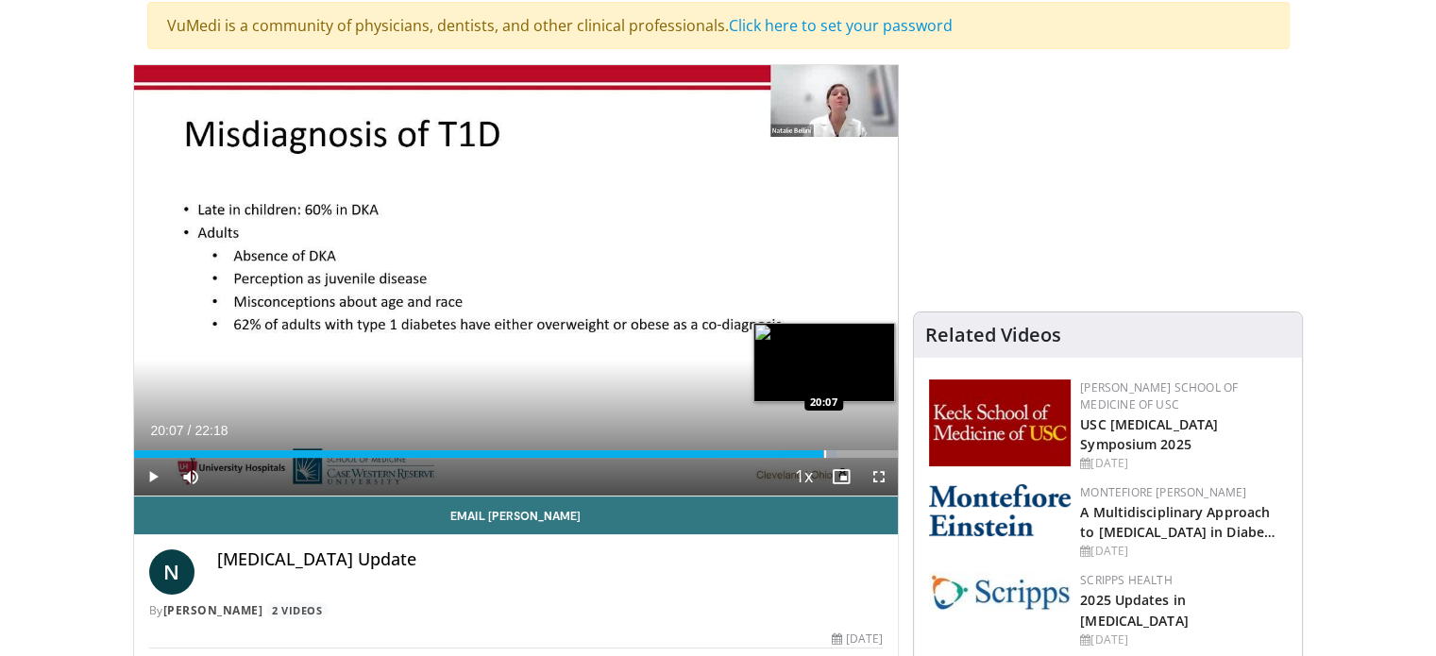
click at [824, 455] on div "Progress Bar" at bounding box center [825, 454] width 2 height 8
click at [852, 455] on div "Progress Bar" at bounding box center [853, 454] width 2 height 8
click at [877, 454] on div "Progress Bar" at bounding box center [878, 454] width 2 height 8
